Goal: Task Accomplishment & Management: Manage account settings

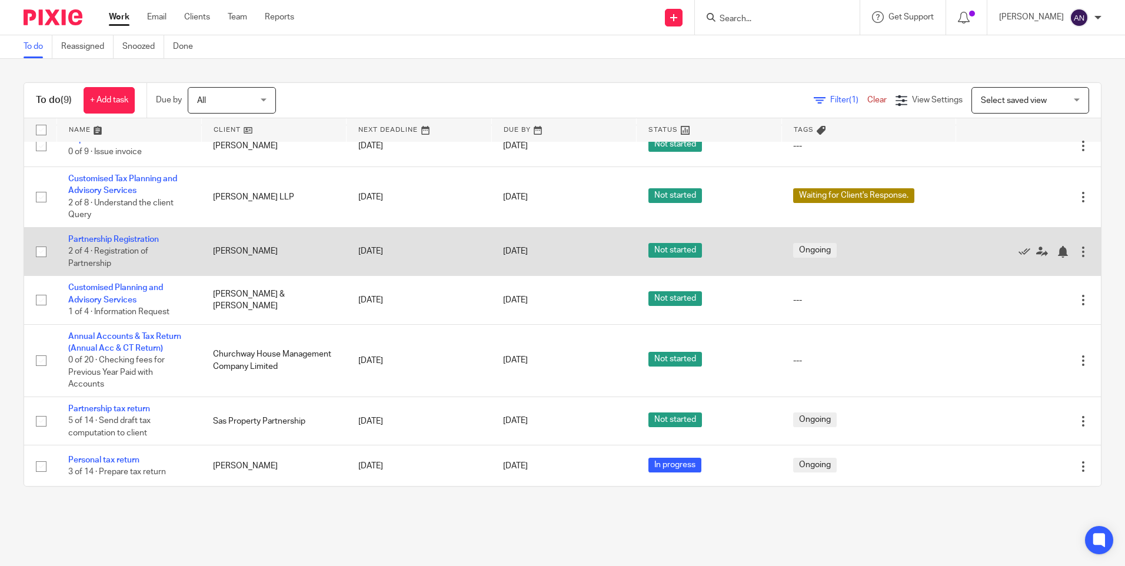
scroll to position [121, 0]
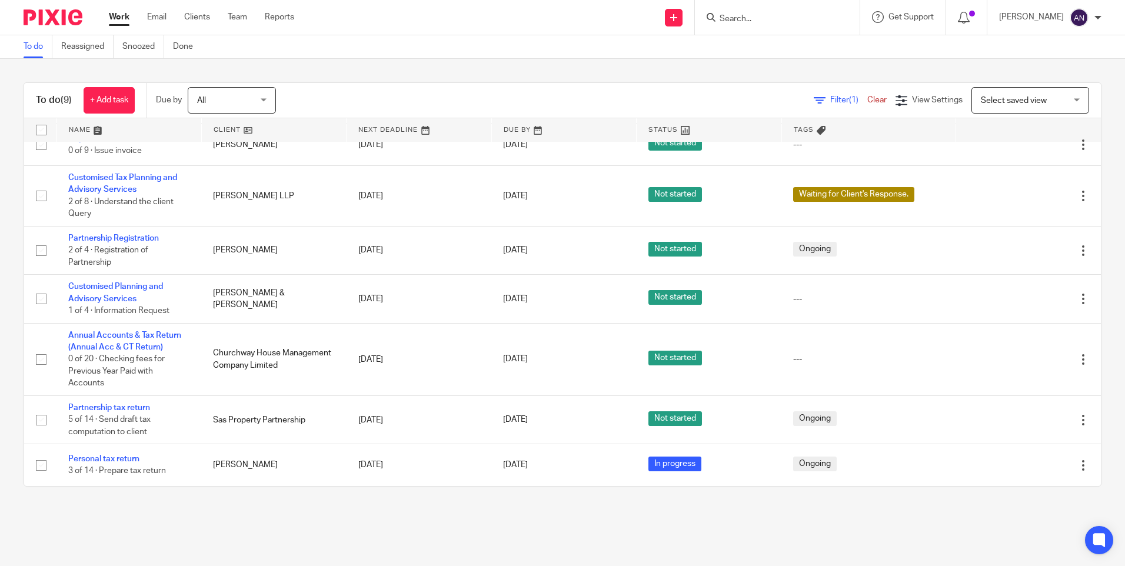
click at [363, 68] on div "To do (9) + Add task Due by All All Today Tomorrow This week Next week This mon…" at bounding box center [562, 284] width 1125 height 451
click at [366, 71] on div "To do (9) + Add task Due by All All Today Tomorrow This week Next week This mon…" at bounding box center [562, 284] width 1125 height 451
click at [182, 535] on main "To do Reassigned Snoozed Done To do (9) + Add task Due by All All Today Tomorro…" at bounding box center [562, 283] width 1125 height 566
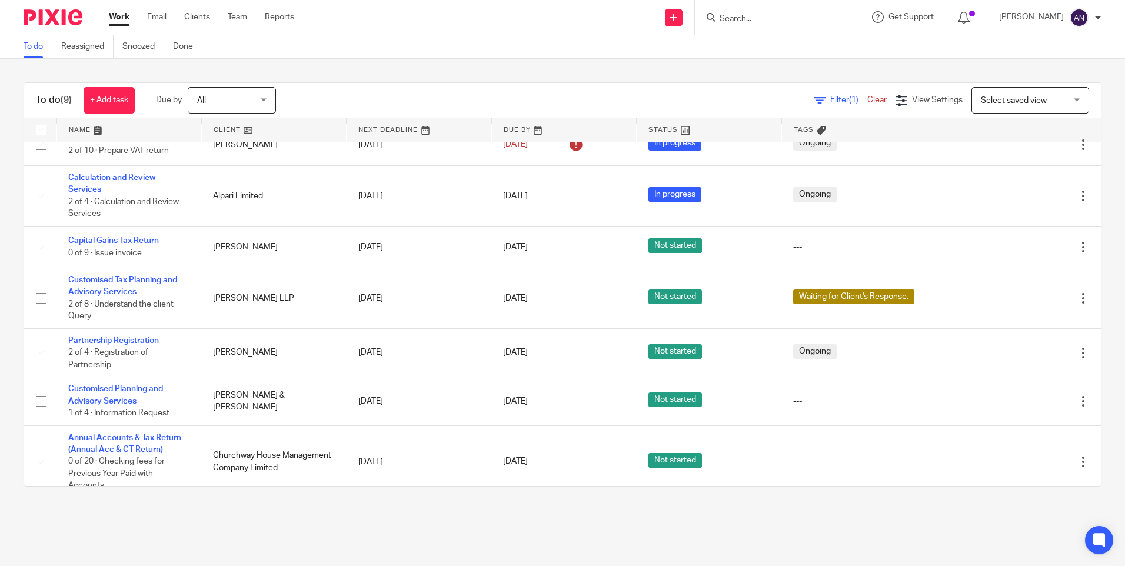
scroll to position [0, 0]
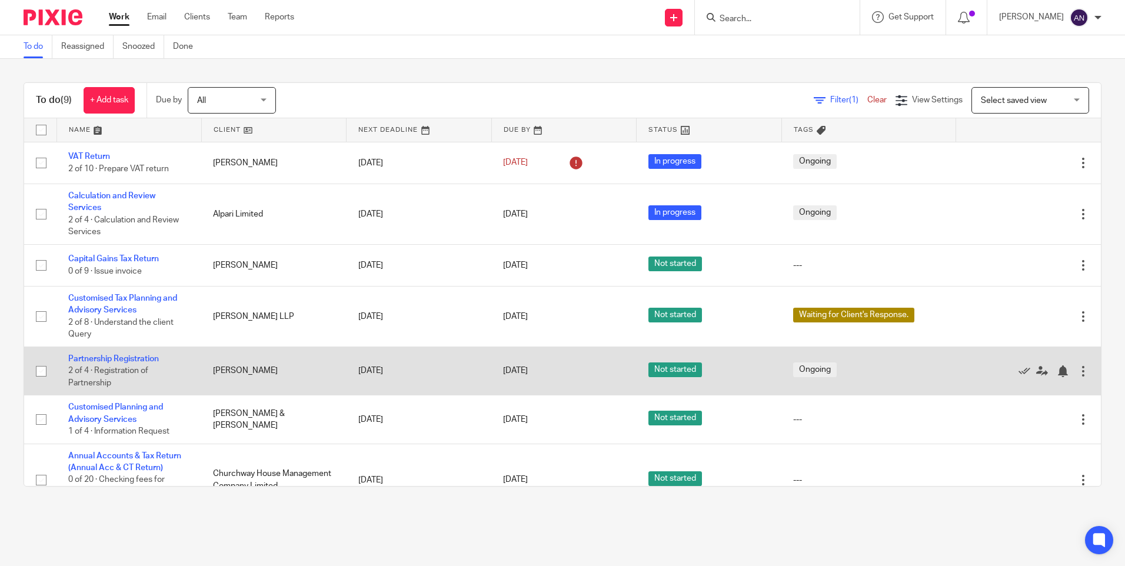
click at [108, 351] on td "Partnership Registration 2 of 4 · Registration of Partnership" at bounding box center [128, 370] width 145 height 48
click at [110, 355] on link "Partnership Registration" at bounding box center [113, 359] width 91 height 8
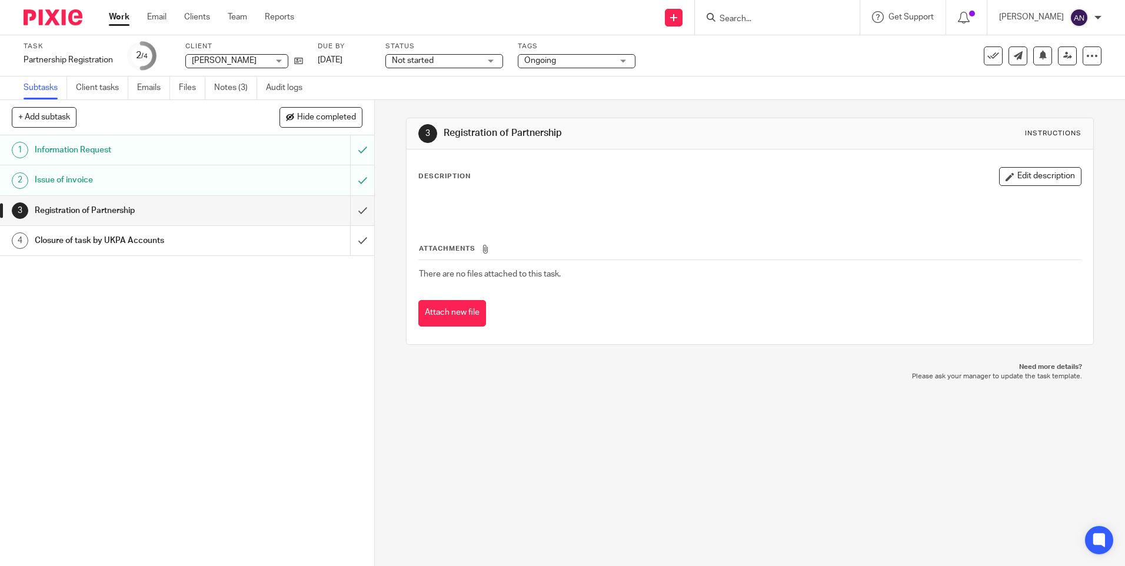
click at [666, 453] on div "3 Registration of Partnership Instructions Description Edit description Attachm…" at bounding box center [750, 333] width 750 height 466
click at [756, 16] on input "Search" at bounding box center [771, 19] width 106 height 11
click at [296, 60] on icon at bounding box center [298, 60] width 9 height 9
click at [737, 18] on input "Search" at bounding box center [771, 19] width 106 height 11
click at [749, 24] on input "Search" at bounding box center [771, 19] width 106 height 11
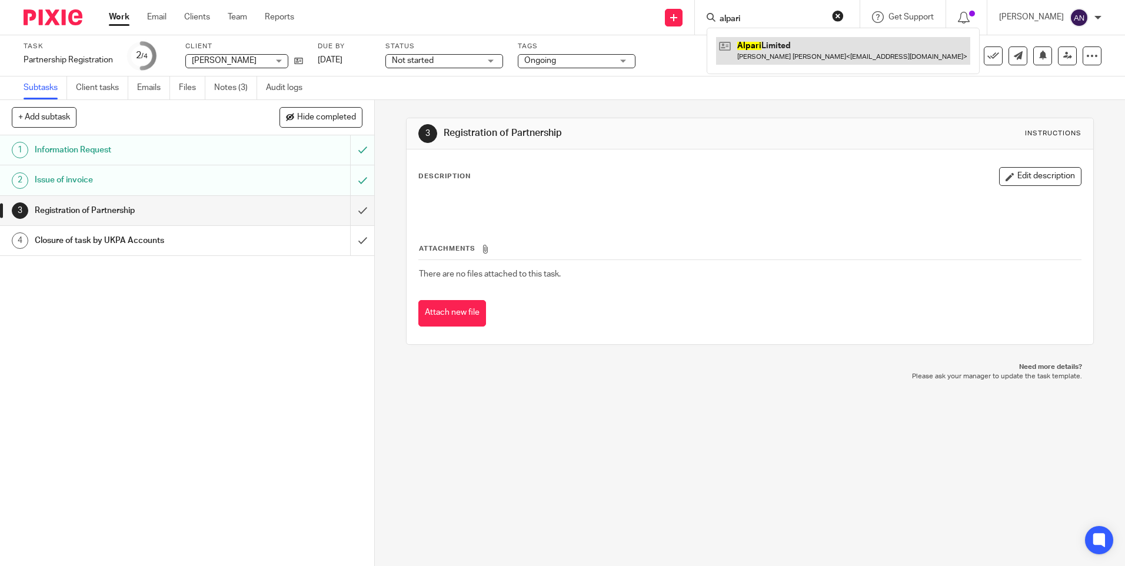
type input "alpari"
click at [761, 59] on link at bounding box center [843, 50] width 254 height 27
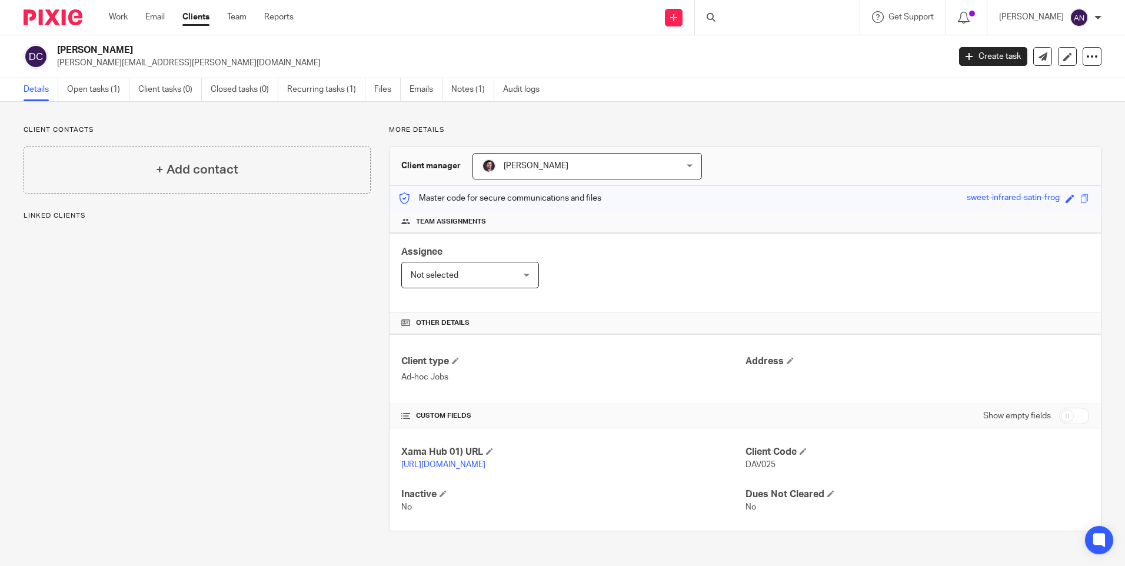
click at [721, 132] on p "More details" at bounding box center [745, 129] width 712 height 9
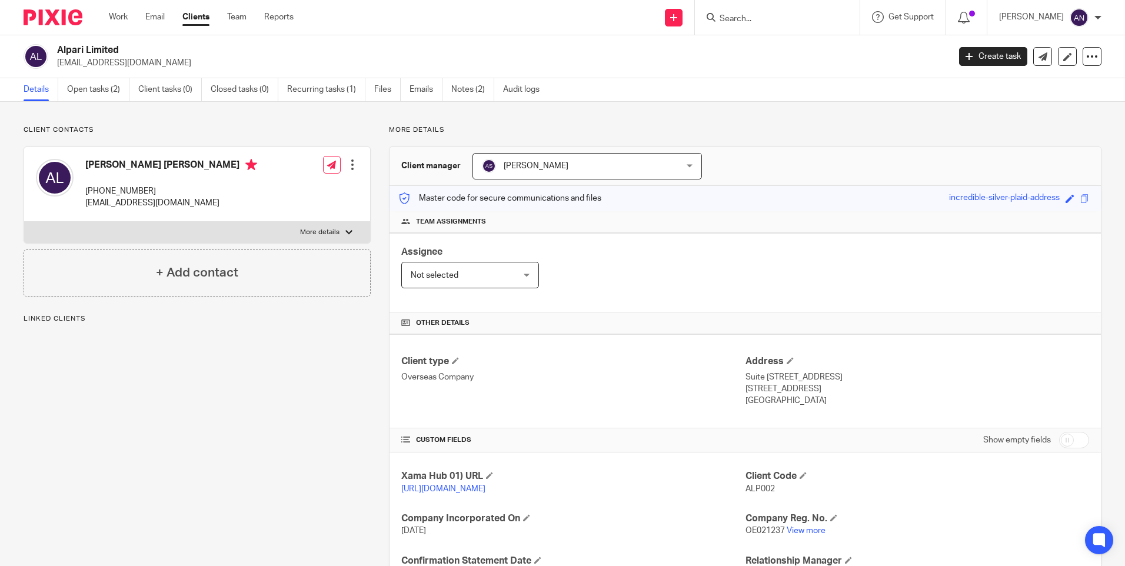
click at [760, 172] on div "Client manager [PERSON_NAME] [PERSON_NAME] [PERSON_NAME] [PERSON_NAME] [PERSON_…" at bounding box center [744, 166] width 711 height 39
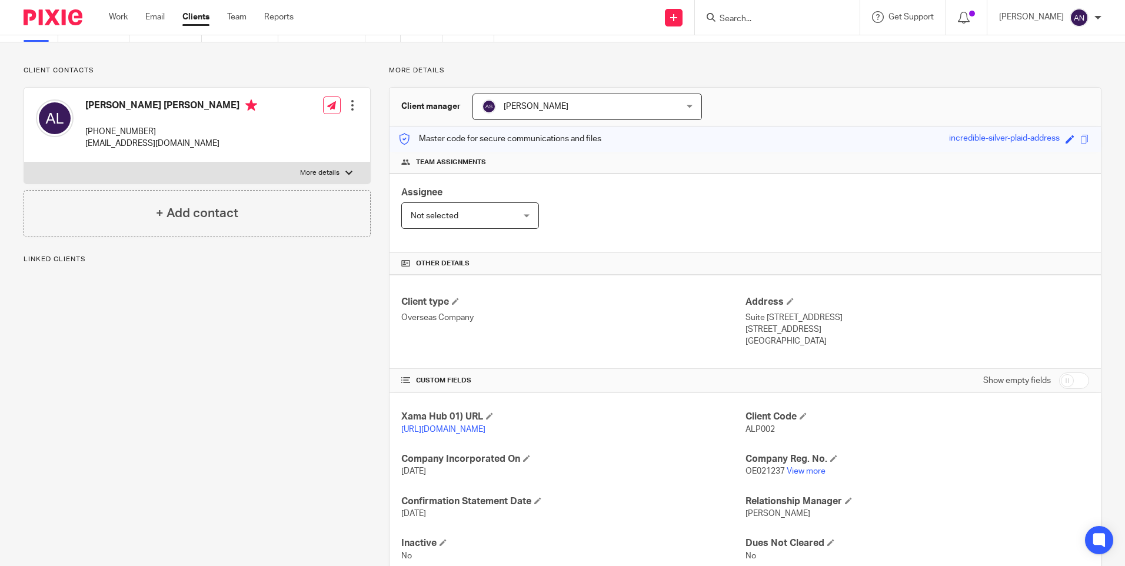
scroll to position [109, 0]
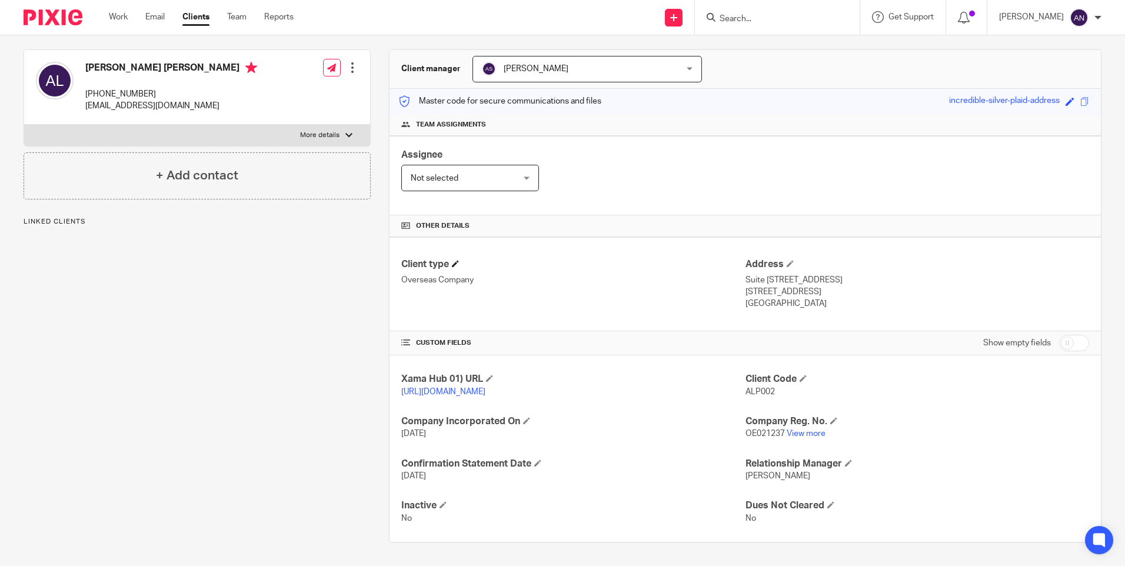
click at [646, 258] on h4 "Client type" at bounding box center [572, 264] width 343 height 12
click at [644, 258] on h4 "Client type" at bounding box center [572, 264] width 343 height 12
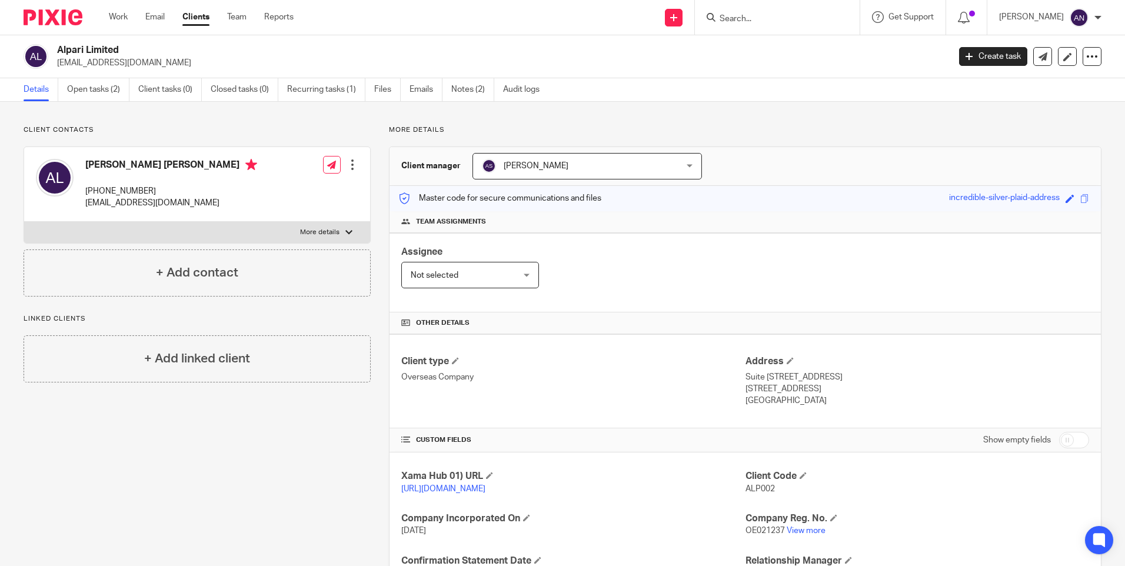
click at [836, 105] on div "Client contacts Anne Elizabeth Colomba Weisman Leob +35677980186 gialpar@pm.me …" at bounding box center [562, 382] width 1125 height 561
click at [845, 106] on div "Client contacts Anne Elizabeth Colomba Weisman Leob +35677980186 gialpar@pm.me …" at bounding box center [562, 382] width 1125 height 561
click at [758, 130] on p "More details" at bounding box center [745, 129] width 712 height 9
click at [754, 123] on div "Client contacts Anne Elizabeth Colomba Weisman Leob +35677980186 gialpar@pm.me …" at bounding box center [562, 382] width 1125 height 561
click at [731, 137] on div "More details Client manager Alisha Shrestha Alisha Shrestha Aarshika Awale Aayu…" at bounding box center [736, 382] width 731 height 514
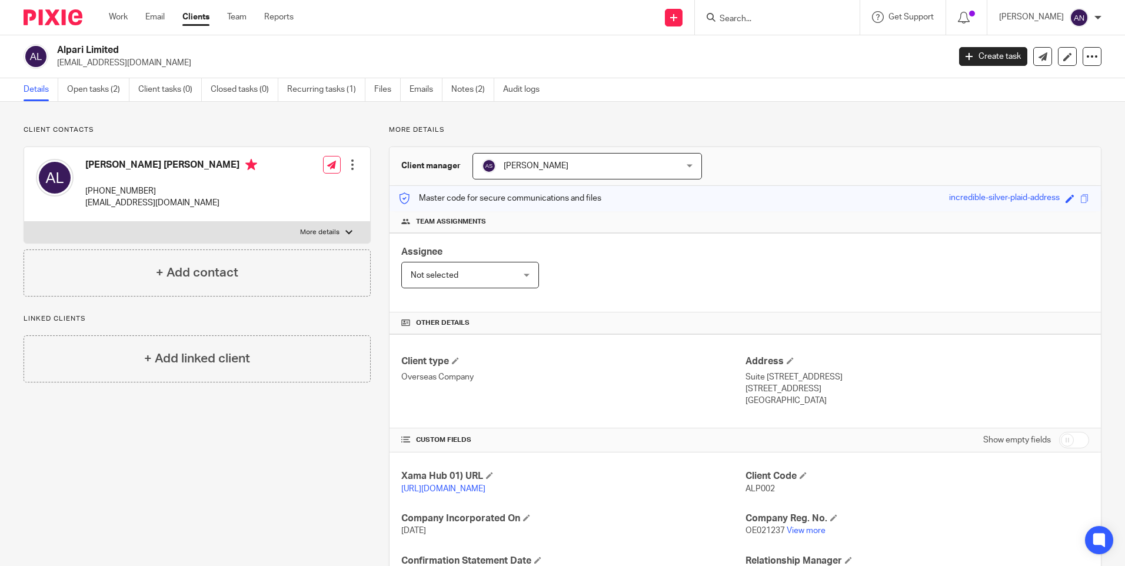
click at [750, 20] on input "Search" at bounding box center [771, 19] width 106 height 11
click at [118, 18] on link "Work" at bounding box center [118, 17] width 19 height 12
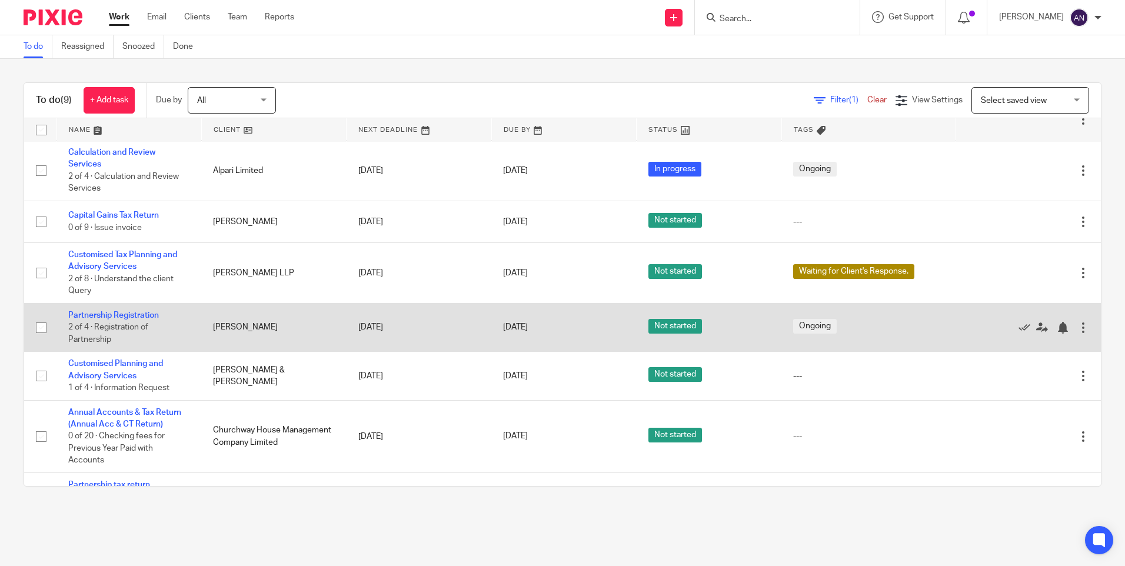
scroll to position [121, 0]
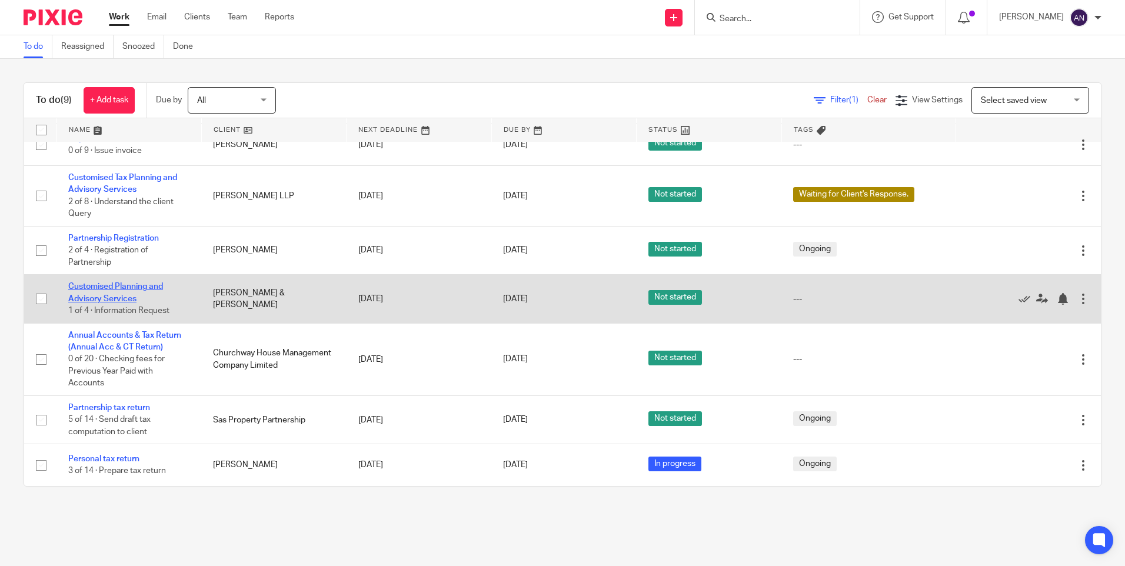
click at [115, 285] on link "Customised Planning and Advisory Services" at bounding box center [115, 292] width 95 height 20
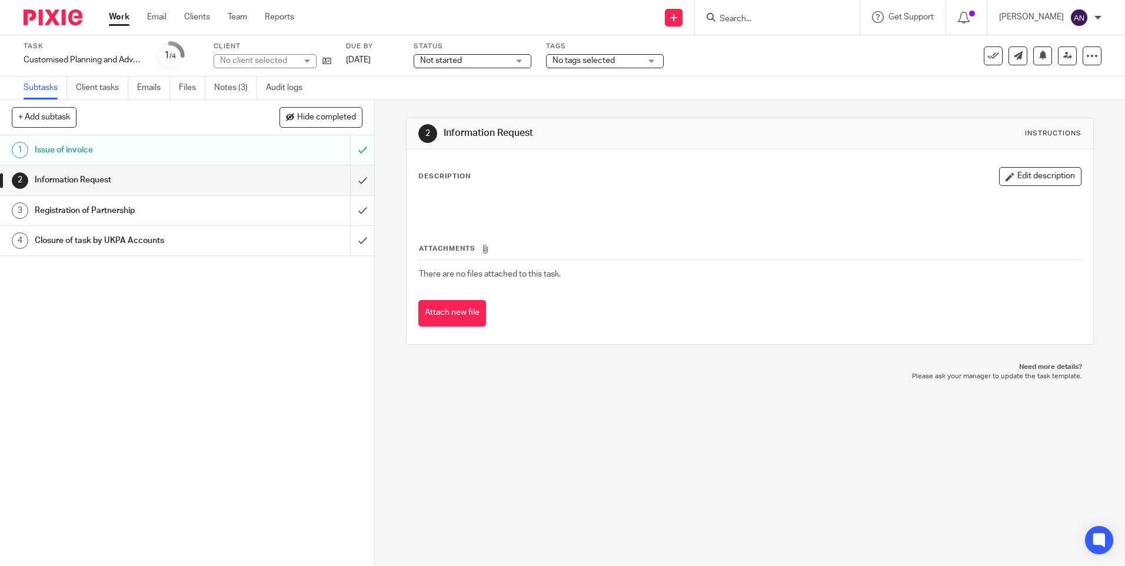
click at [524, 442] on div "2 Information Request Instructions Description Edit description Attachments The…" at bounding box center [750, 333] width 750 height 466
click at [325, 60] on icon at bounding box center [326, 60] width 9 height 9
click at [616, 121] on div "2 Information Request Instructions" at bounding box center [749, 133] width 686 height 31
click at [327, 62] on icon at bounding box center [326, 60] width 9 height 9
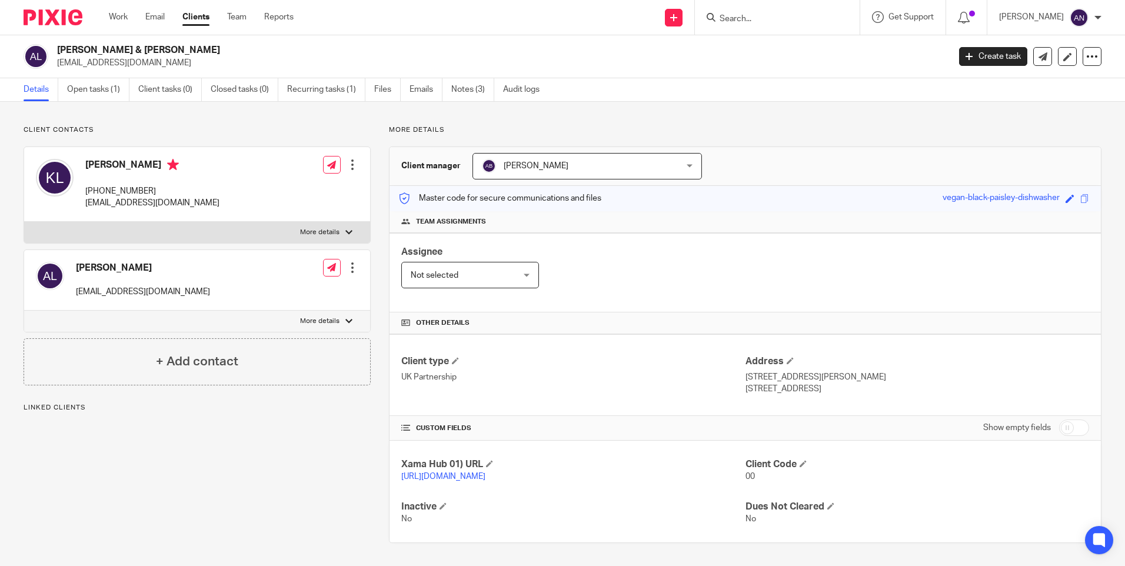
click at [742, 144] on div "More details Client manager [PERSON_NAME] [PERSON_NAME] [PERSON_NAME] [PERSON_N…" at bounding box center [736, 334] width 731 height 418
click at [730, 146] on div "Client manager [PERSON_NAME] [PERSON_NAME] [PERSON_NAME] [PERSON_NAME] [PERSON_…" at bounding box center [745, 344] width 712 height 396
click at [730, 137] on div "More details Client manager [PERSON_NAME] [PERSON_NAME] [PERSON_NAME] [PERSON_N…" at bounding box center [736, 334] width 731 height 418
click at [860, 144] on div "More details Client manager [PERSON_NAME] [PERSON_NAME] [PERSON_NAME] [PERSON_N…" at bounding box center [736, 334] width 731 height 418
click at [779, 119] on div "Client contacts [PERSON_NAME] [EMAIL_ADDRESS][DOMAIN_NAME] Edit contact Create …" at bounding box center [562, 334] width 1125 height 465
